Goal: Navigation & Orientation: Find specific page/section

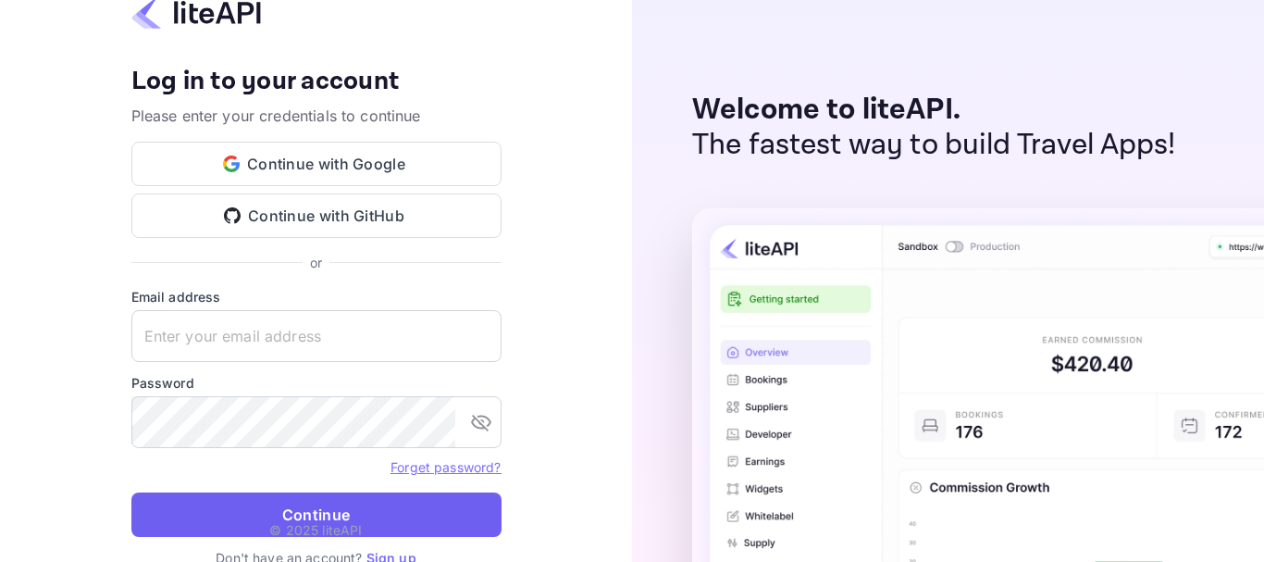
type input "[EMAIL_ADDRESS][DOMAIN_NAME]"
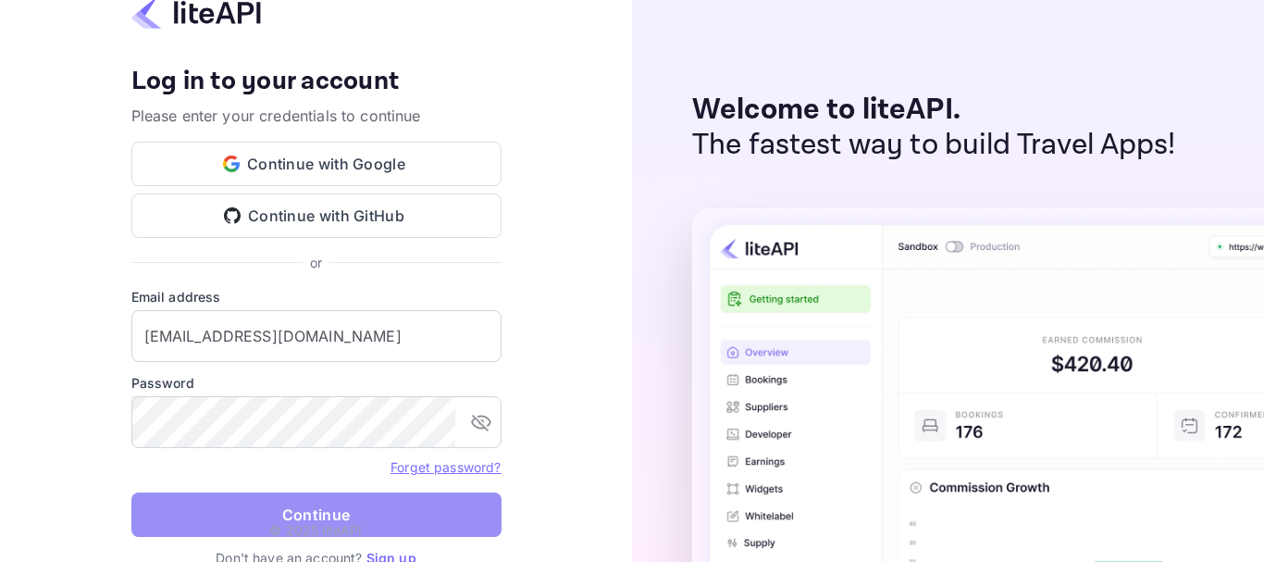
click at [324, 499] on button "Continue" at bounding box center [316, 514] width 370 height 44
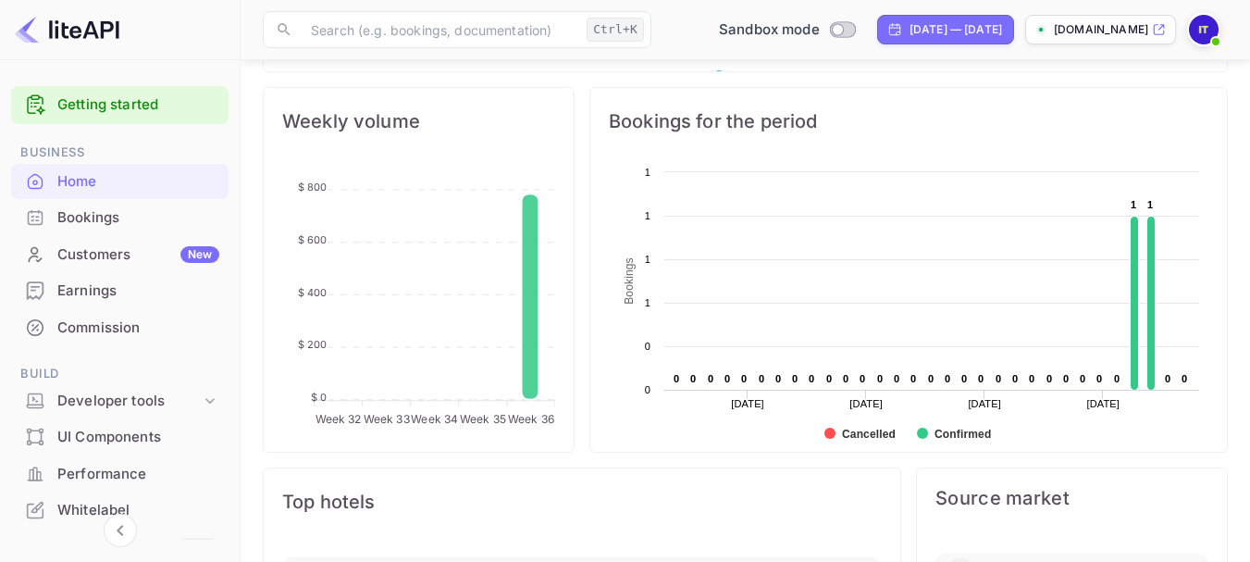
scroll to position [608, 0]
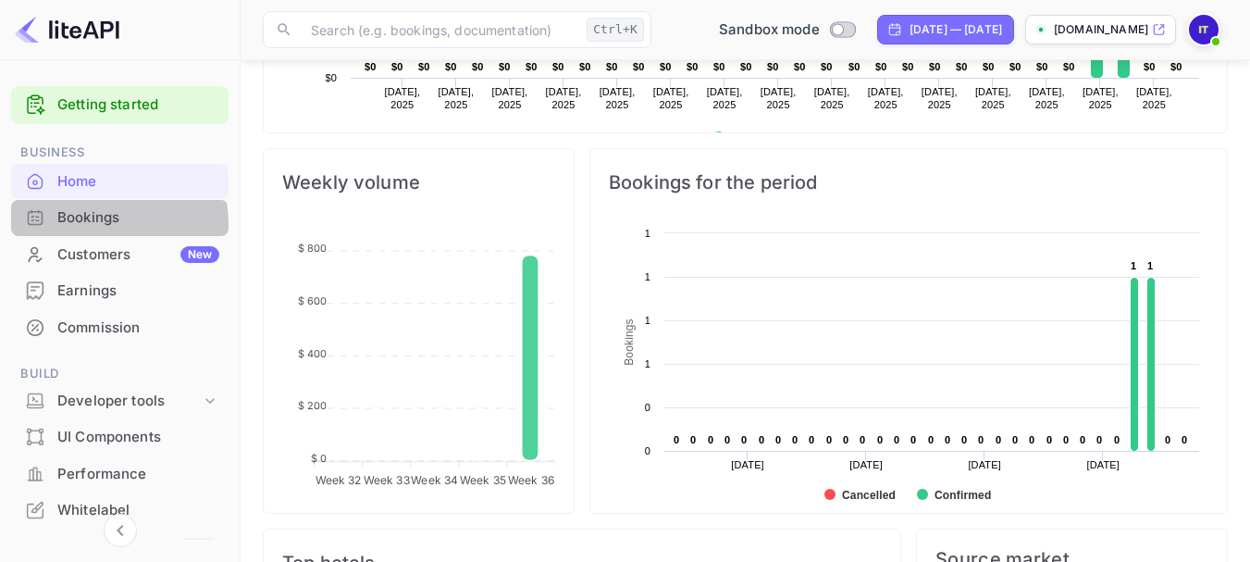
click at [86, 225] on div "Bookings" at bounding box center [138, 217] width 162 height 21
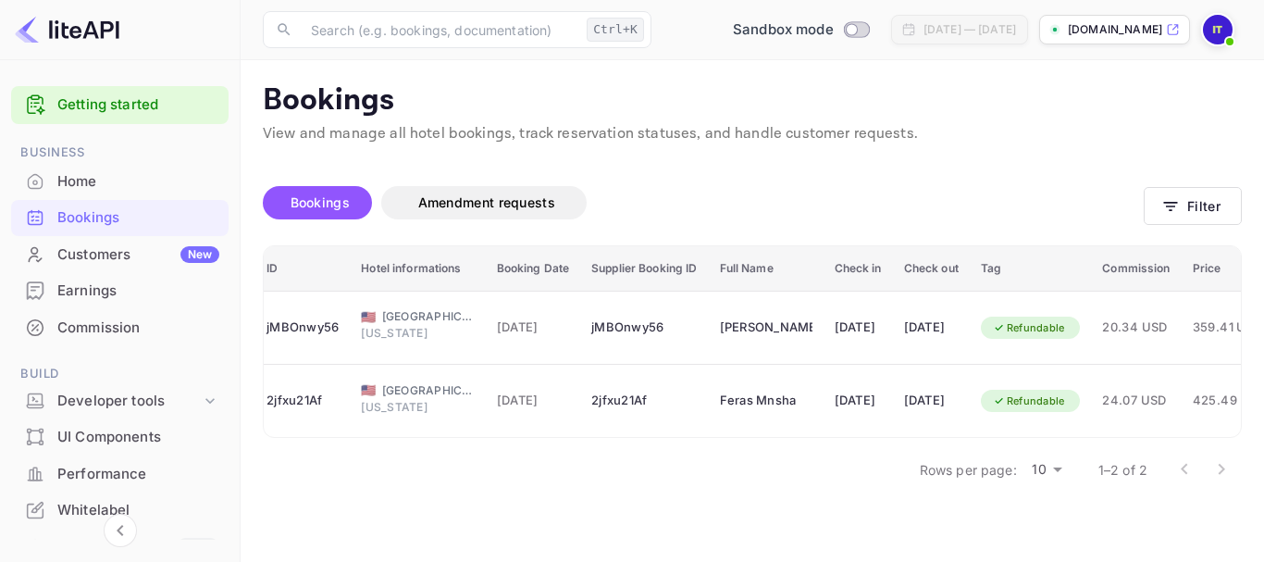
scroll to position [0, 5]
